Goal: Communication & Community: Answer question/provide support

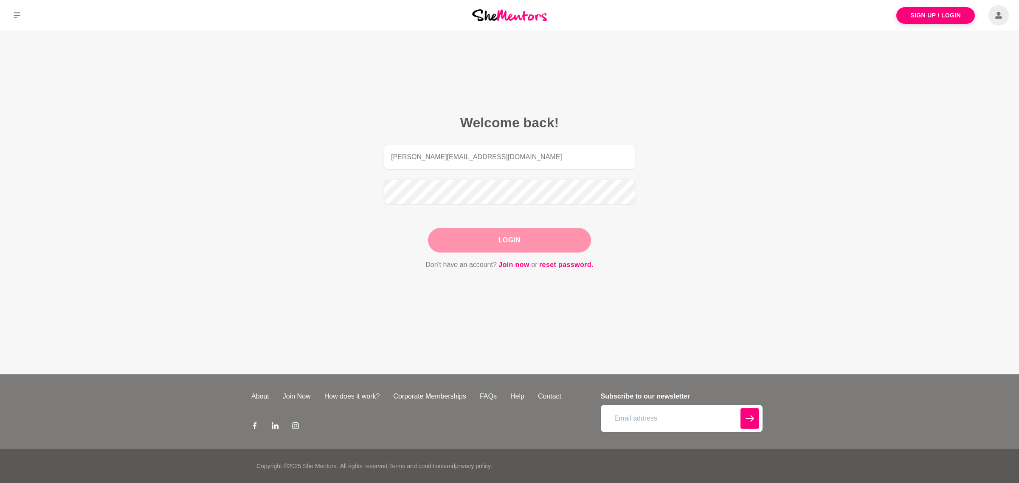
click at [495, 234] on button "Login" at bounding box center [509, 240] width 163 height 25
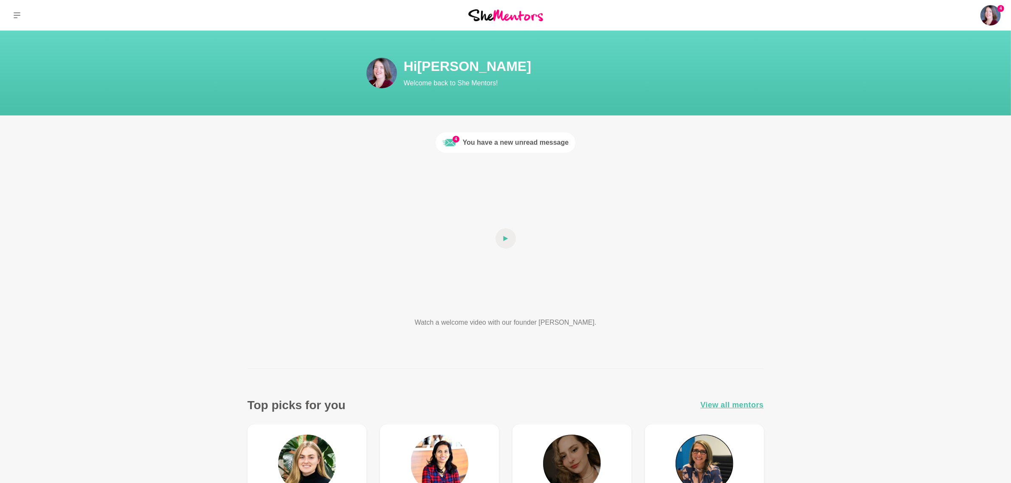
click at [559, 148] on link "4 You have a new unread message" at bounding box center [505, 142] width 140 height 20
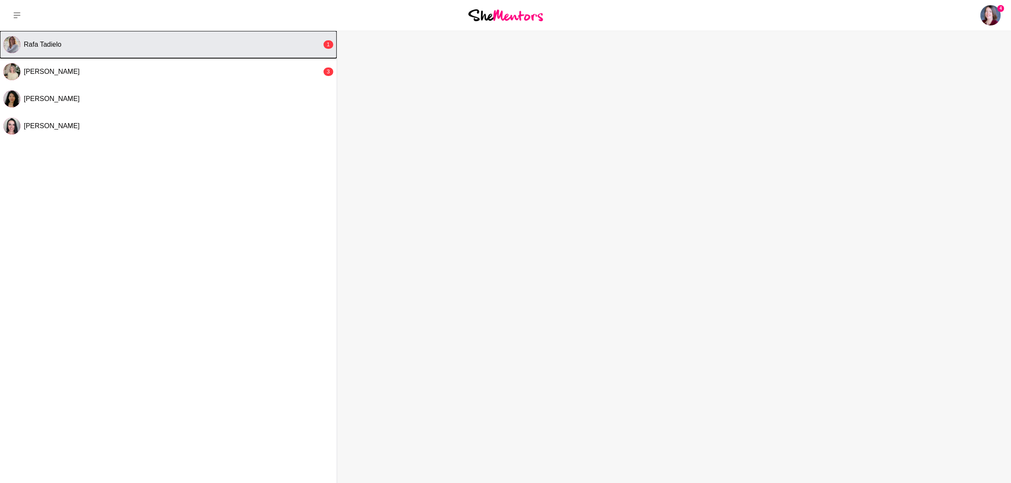
click at [236, 50] on button "Rafa Tadielo 1" at bounding box center [168, 44] width 337 height 27
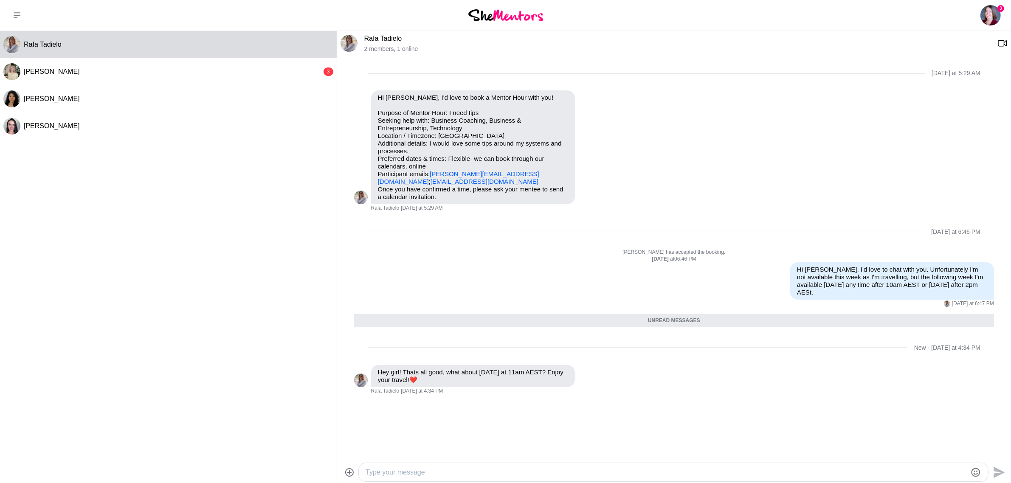
click at [432, 473] on textarea "Type your message" at bounding box center [665, 472] width 601 height 10
type textarea "Thats perfect! Would you like me to send through a zoom and calendar invite?"
click at [1000, 471] on icon "Send" at bounding box center [998, 471] width 11 height 11
